Goal: Communication & Community: Answer question/provide support

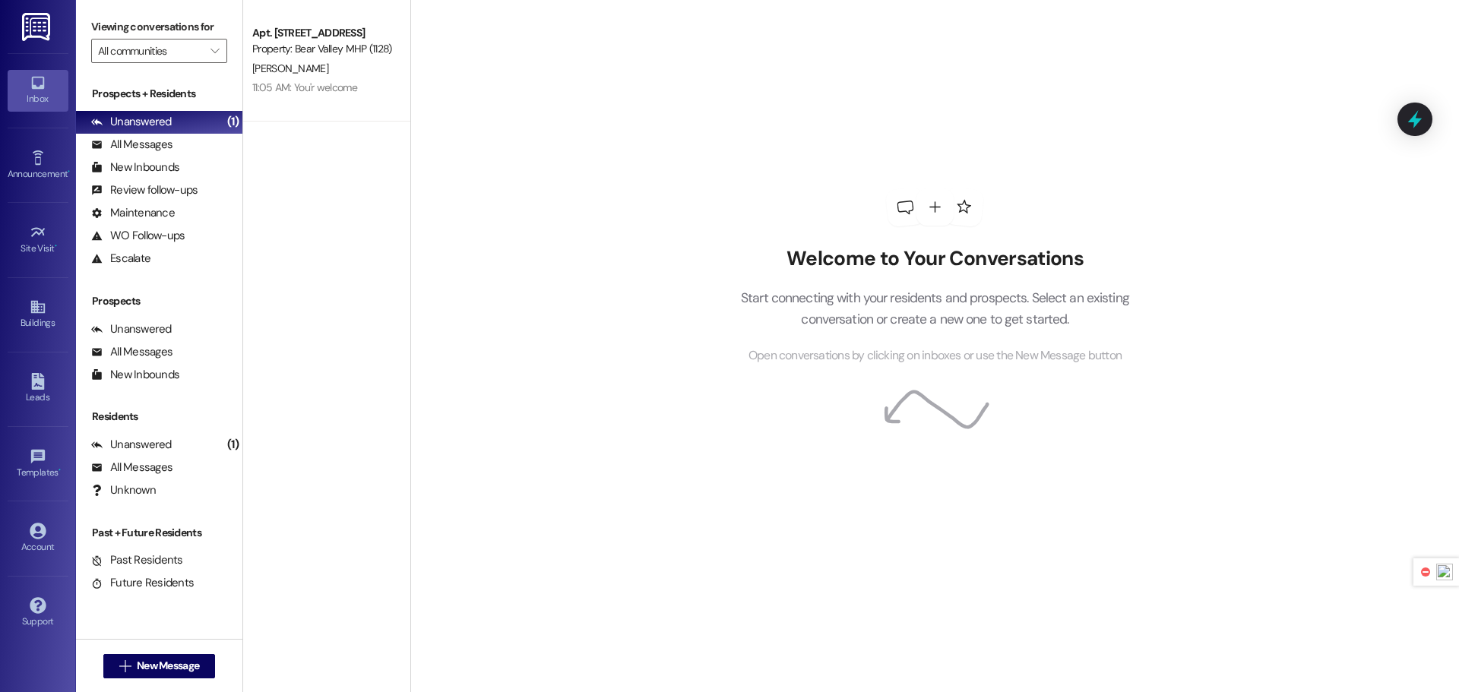
click at [34, 25] on img at bounding box center [37, 27] width 31 height 28
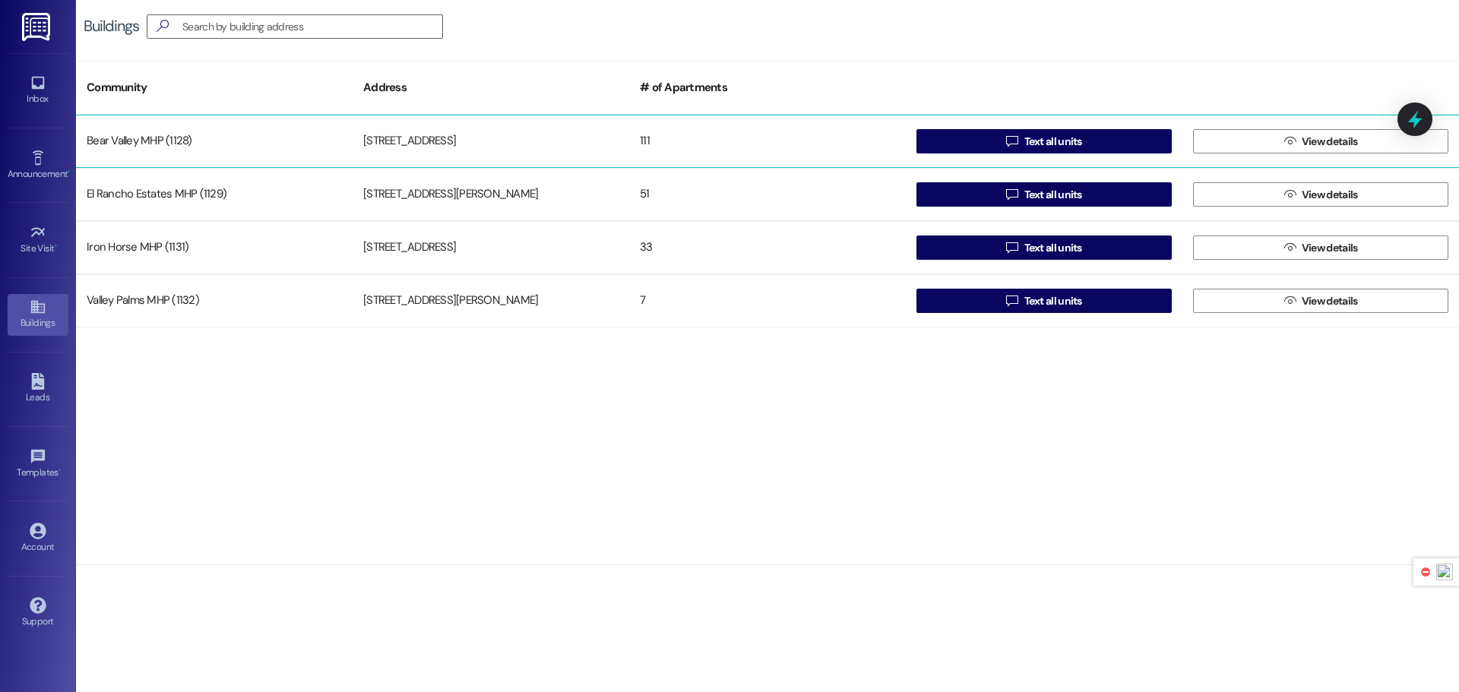
click at [347, 117] on div "Bear Valley MHP (1128) [STREET_ADDRESS]  Text all units  View details" at bounding box center [767, 141] width 1383 height 53
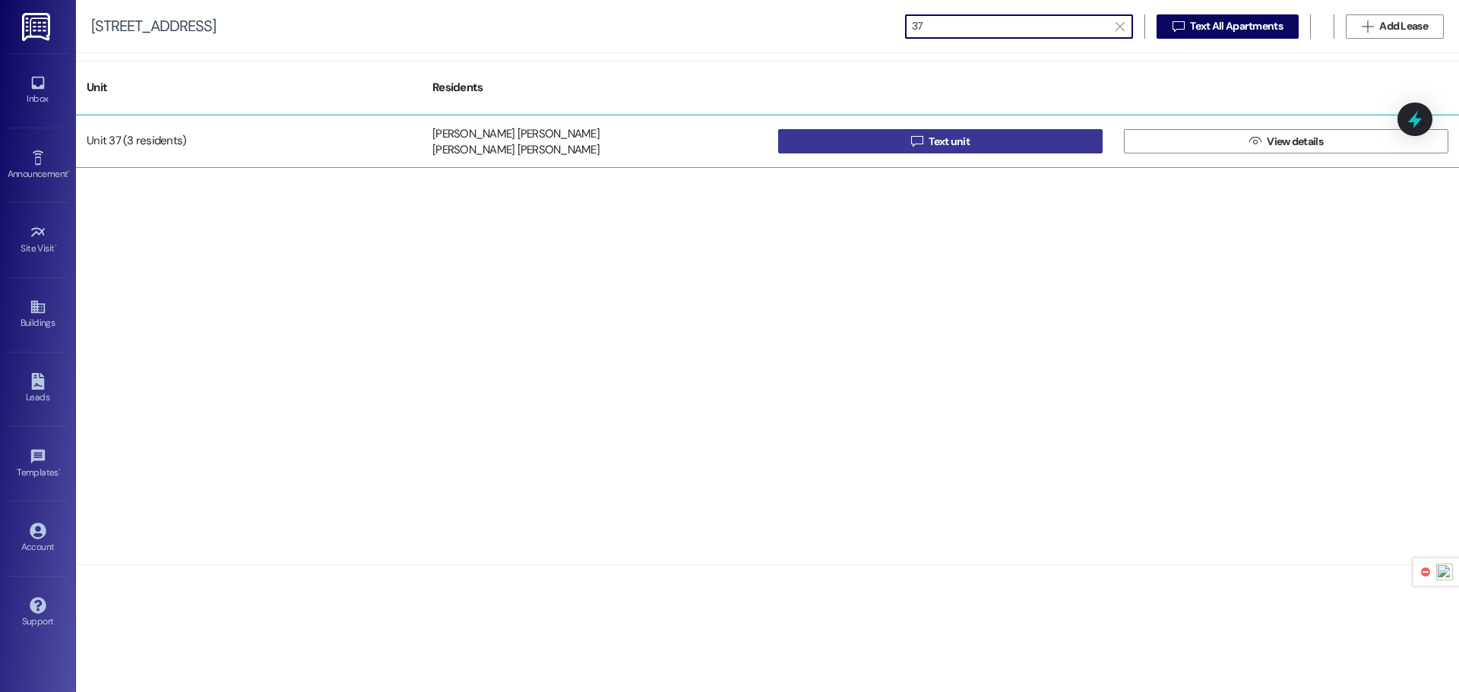
type input "37"
click at [884, 144] on button " Text unit" at bounding box center [940, 141] width 325 height 24
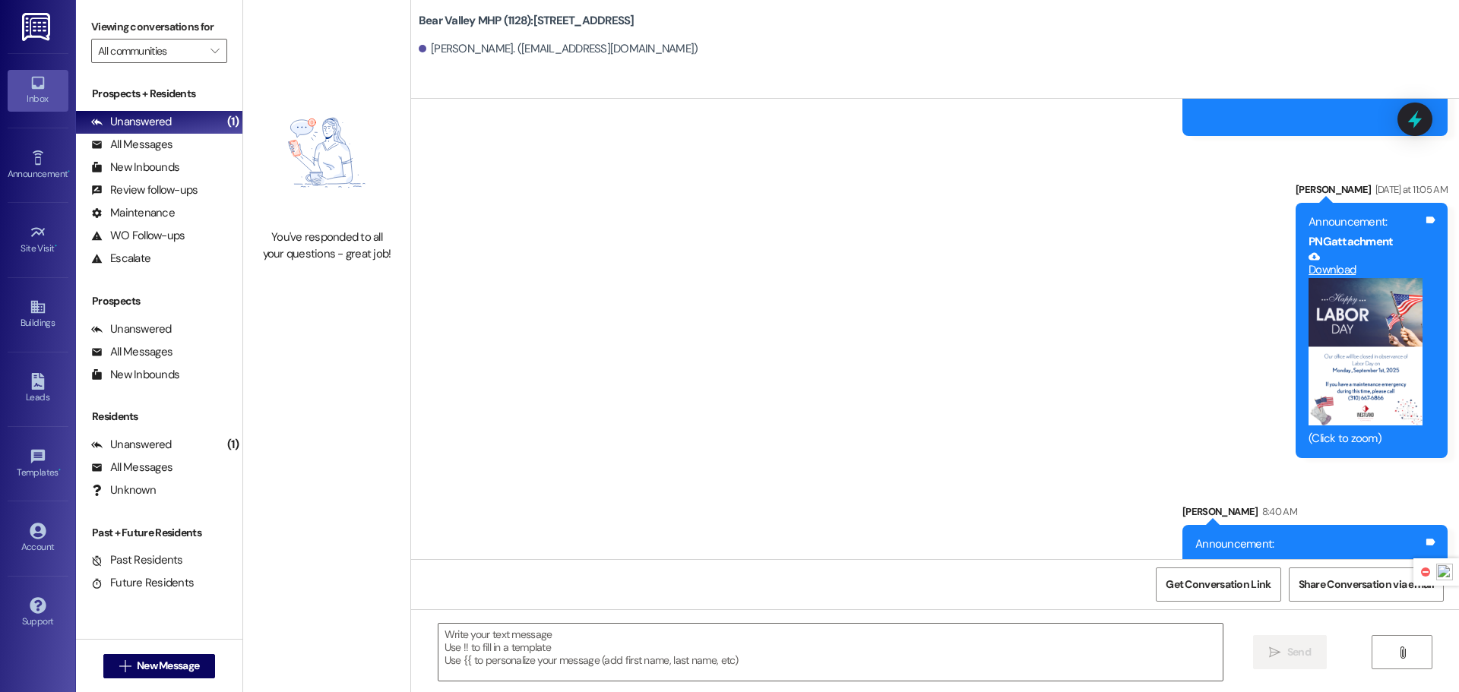
scroll to position [12408, 0]
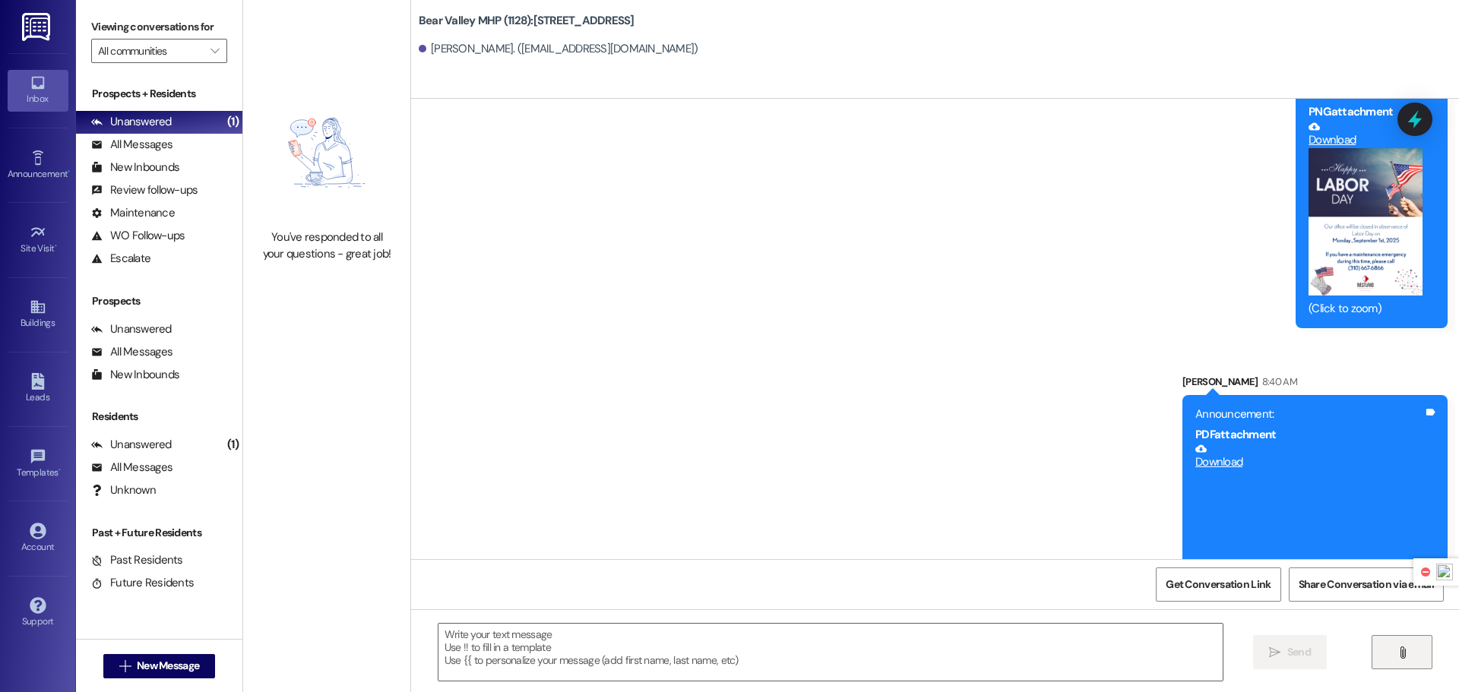
click at [1420, 652] on button "" at bounding box center [1402, 652] width 61 height 34
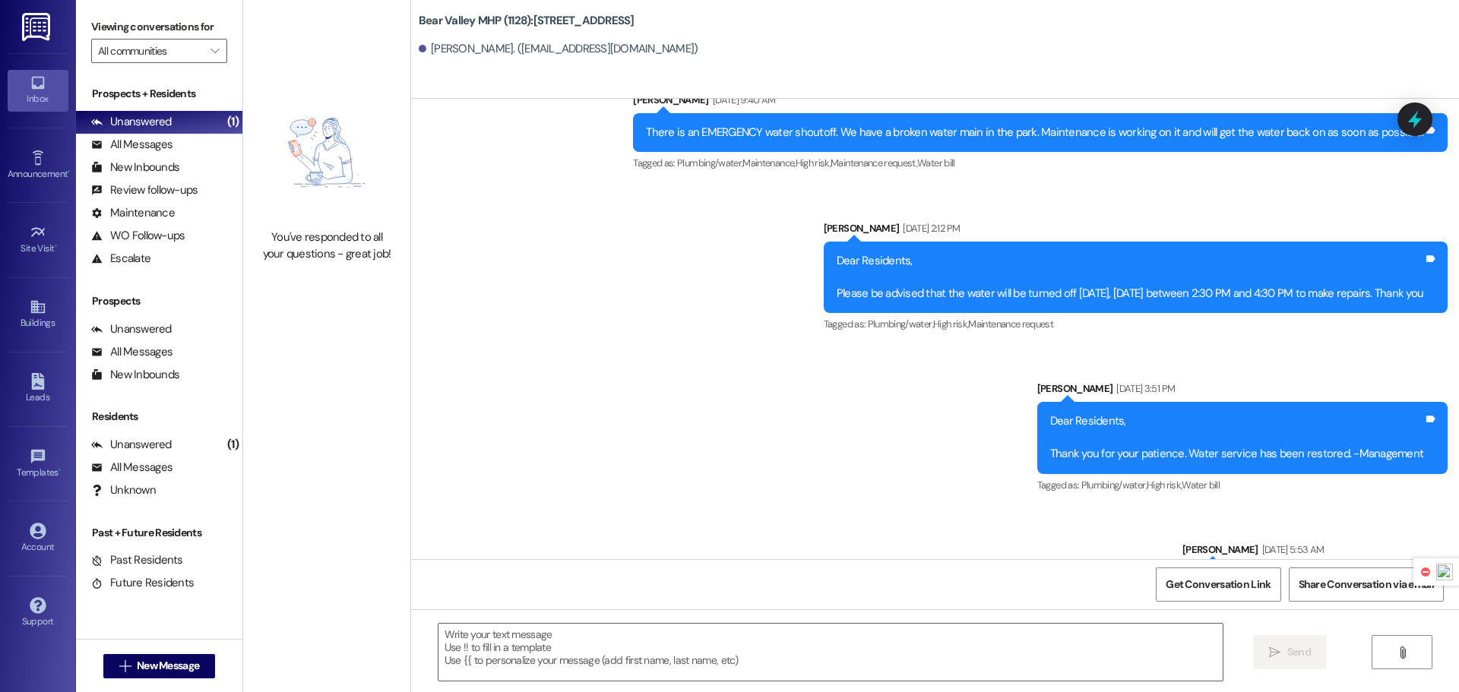
scroll to position [7004, 0]
